Goal: Find specific page/section: Find specific page/section

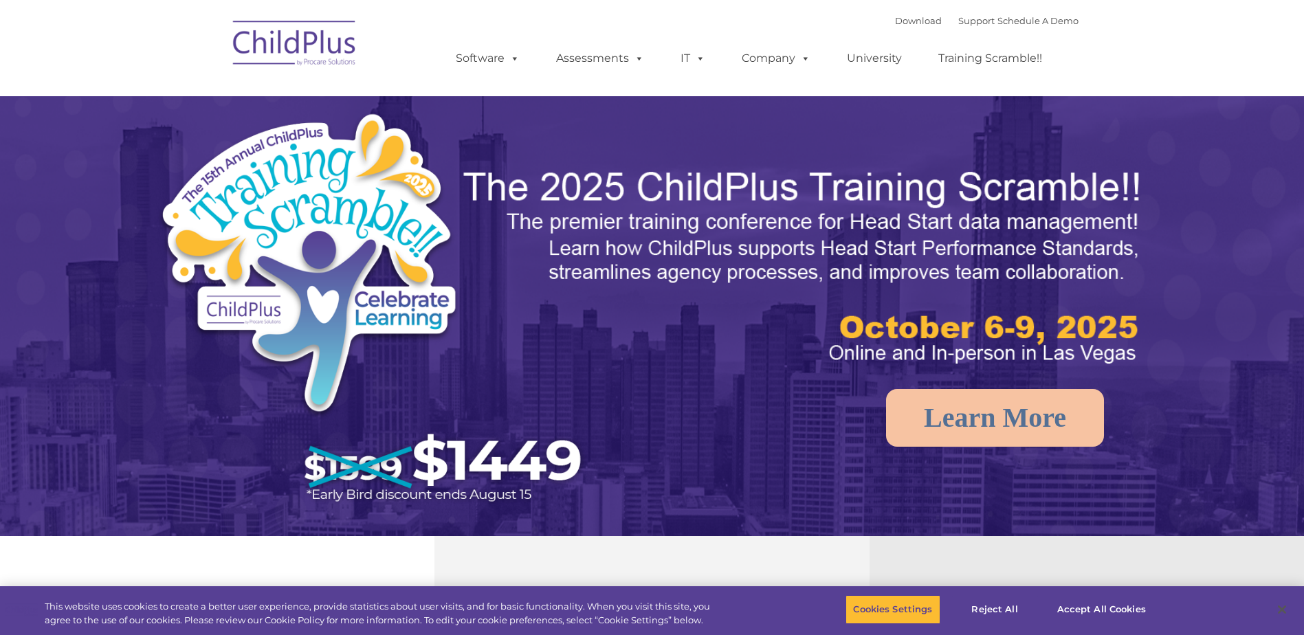
select select "MEDIUM"
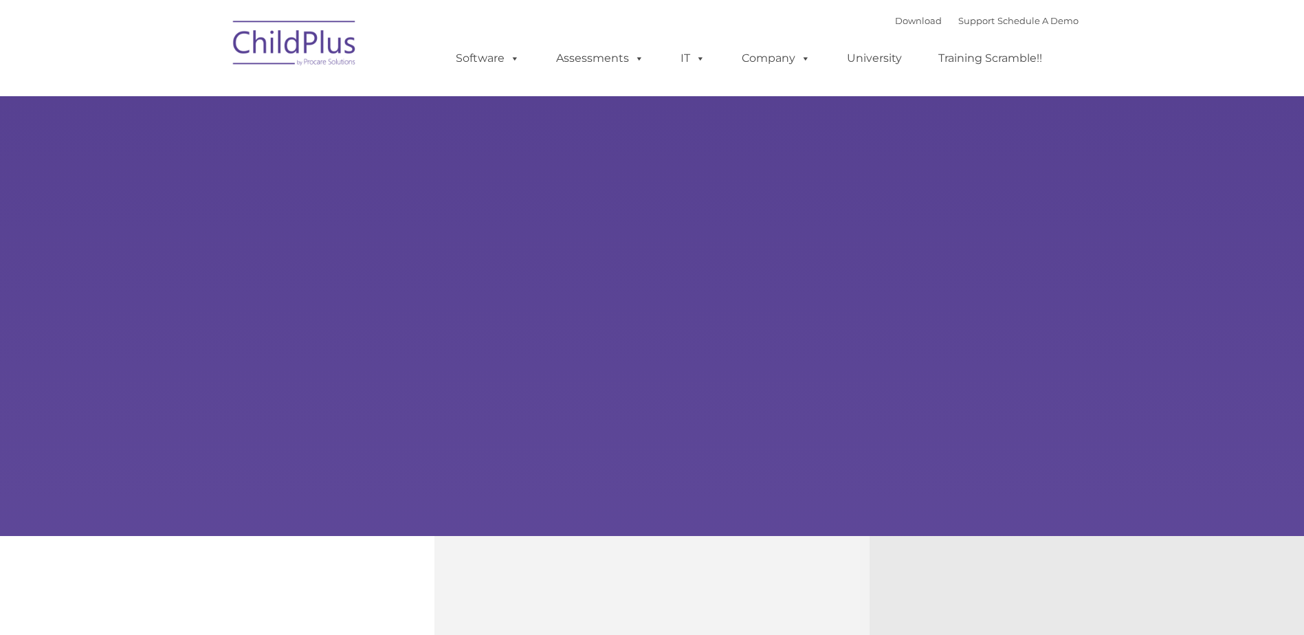
select select "MEDIUM"
type input ""
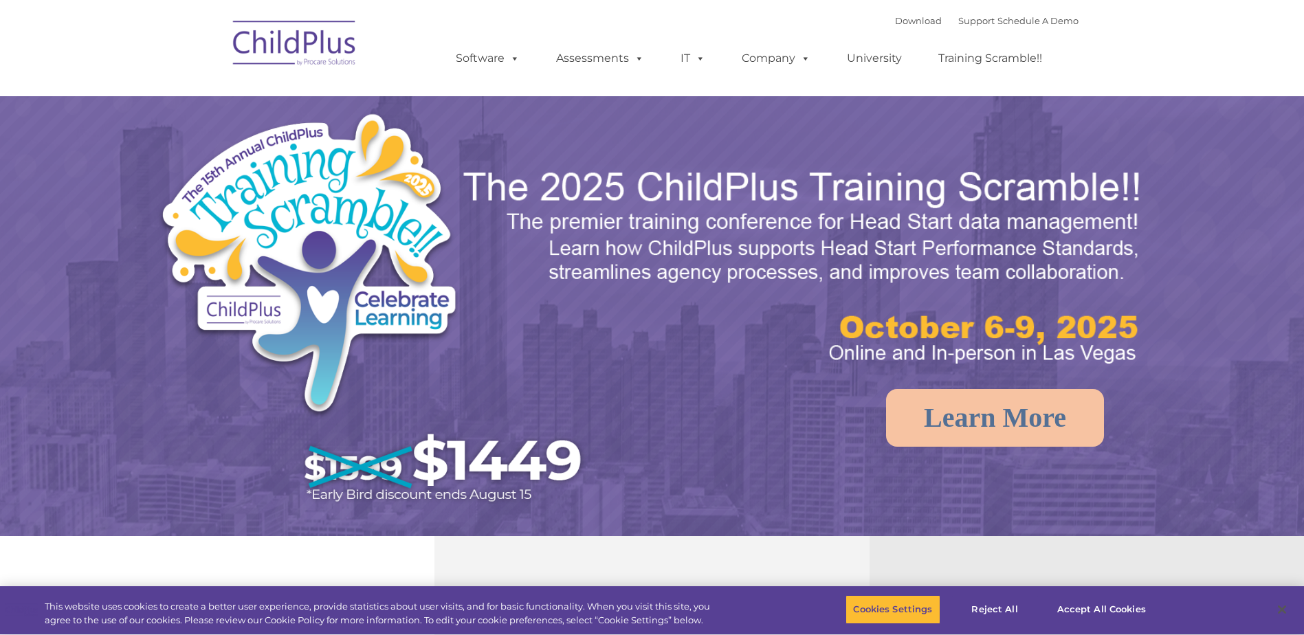
select select "MEDIUM"
